Goal: Task Accomplishment & Management: Complete application form

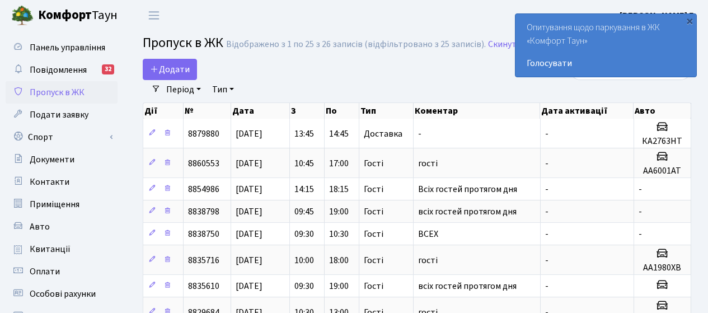
select select "25"
click at [168, 71] on span "Додати" at bounding box center [170, 69] width 40 height 12
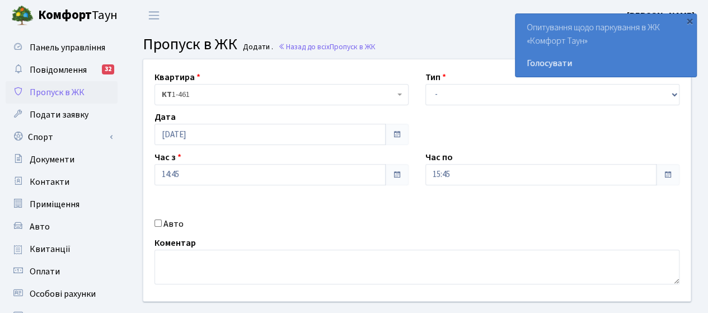
click at [62, 91] on span "Пропуск в ЖК" at bounding box center [57, 92] width 55 height 12
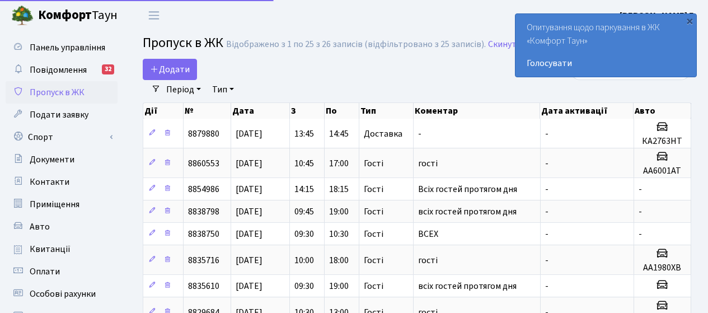
select select "25"
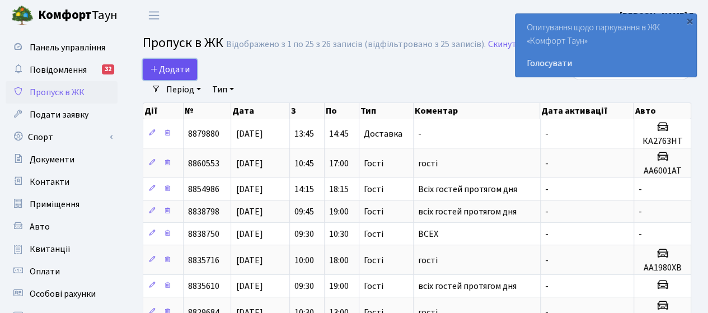
click at [160, 68] on span "Додати" at bounding box center [170, 69] width 40 height 12
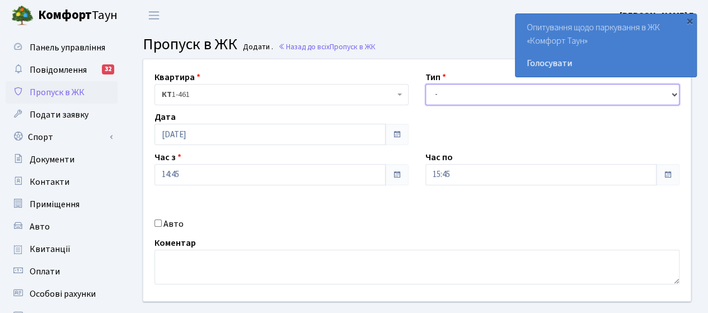
click at [467, 92] on select "- Доставка Таксі Гості Сервіс" at bounding box center [552, 94] width 254 height 21
select select "3"
click at [425, 84] on select "- Доставка Таксі Гості Сервіс" at bounding box center [552, 94] width 254 height 21
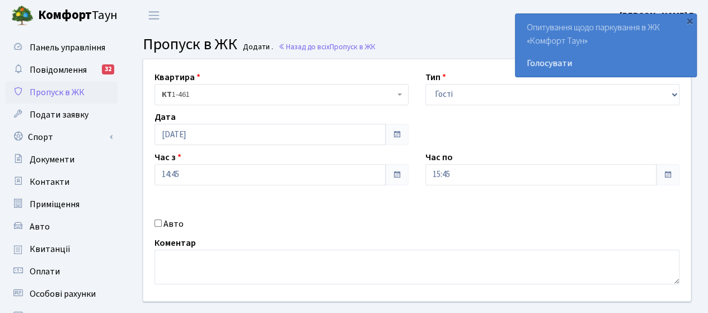
click at [168, 227] on label "Авто" at bounding box center [173, 223] width 20 height 13
click at [162, 227] on input "Авто" at bounding box center [157, 222] width 7 height 7
checkbox input "true"
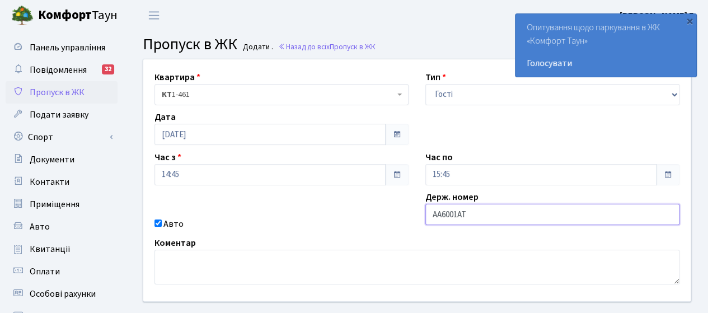
type input "АА6001АТ"
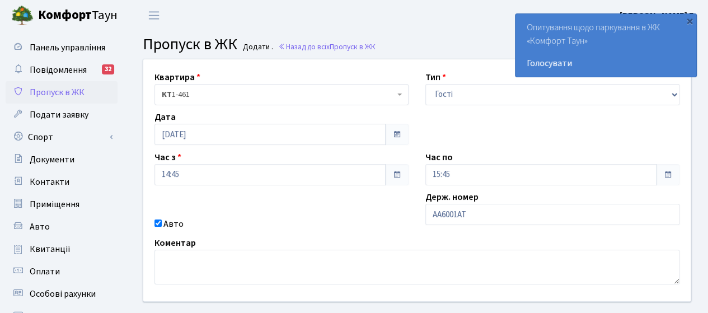
click at [366, 237] on div "Коментар" at bounding box center [417, 260] width 542 height 48
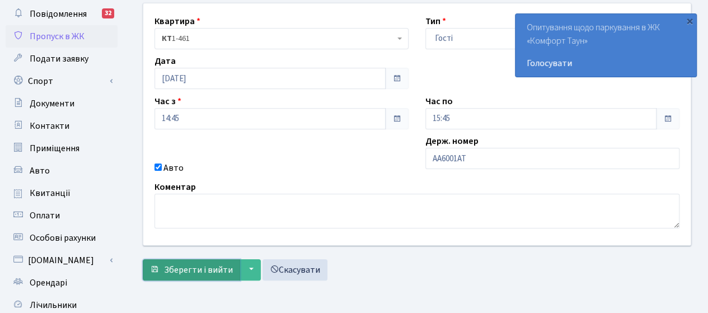
click at [215, 268] on span "Зберегти і вийти" at bounding box center [198, 269] width 69 height 12
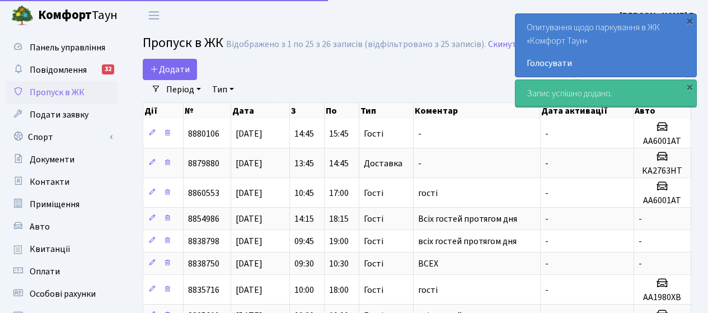
select select "25"
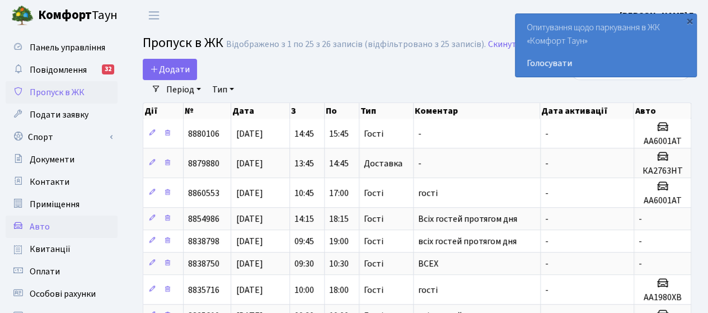
click at [48, 228] on link "Авто" at bounding box center [62, 226] width 112 height 22
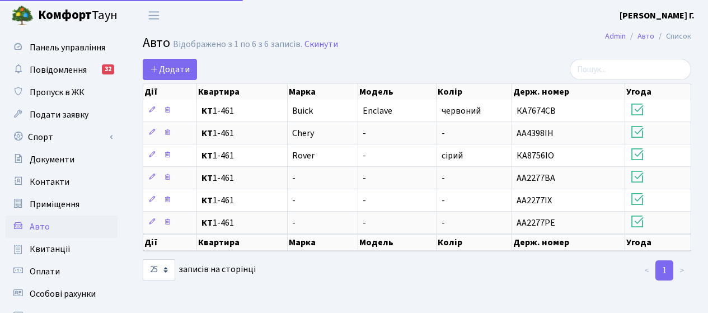
select select "25"
click at [76, 92] on span "Пропуск в ЖК" at bounding box center [57, 92] width 55 height 12
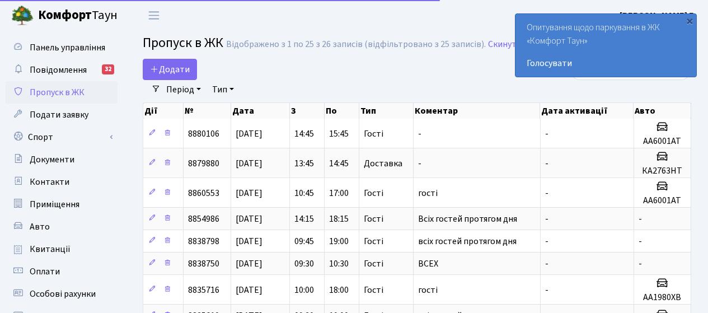
select select "25"
